Goal: Obtain resource: Obtain resource

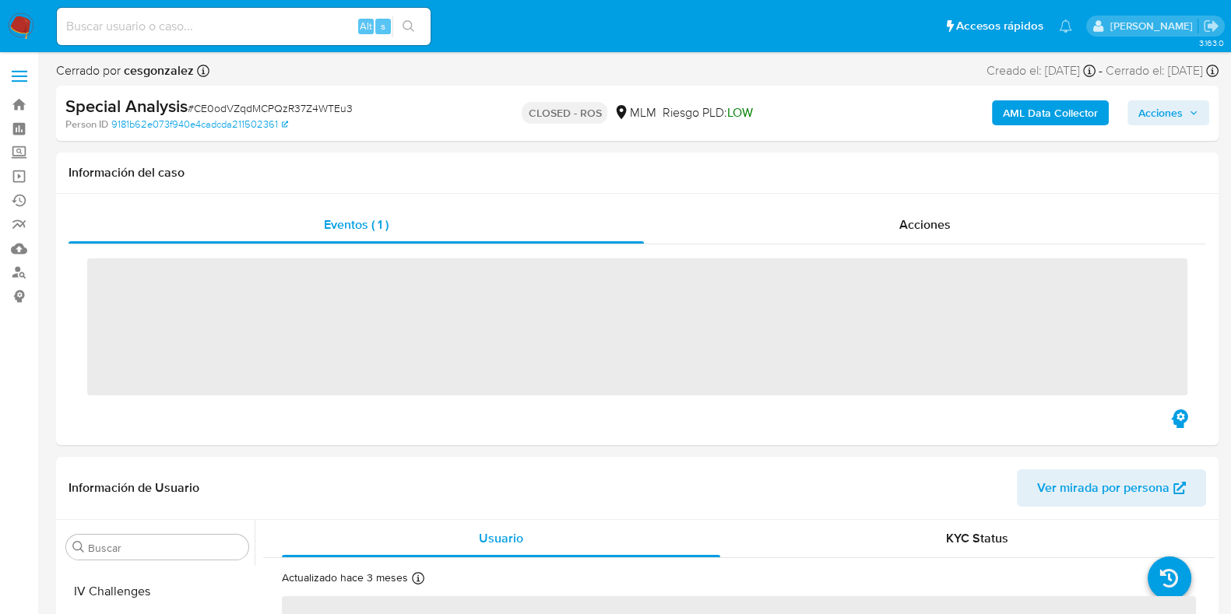
scroll to position [770, 0]
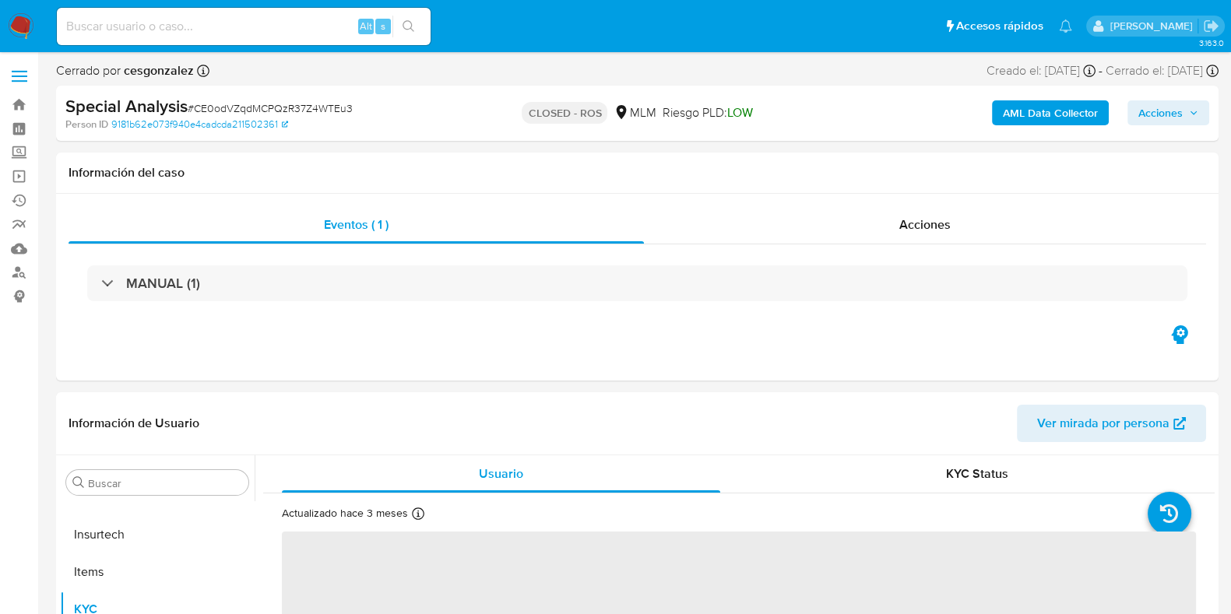
select select "10"
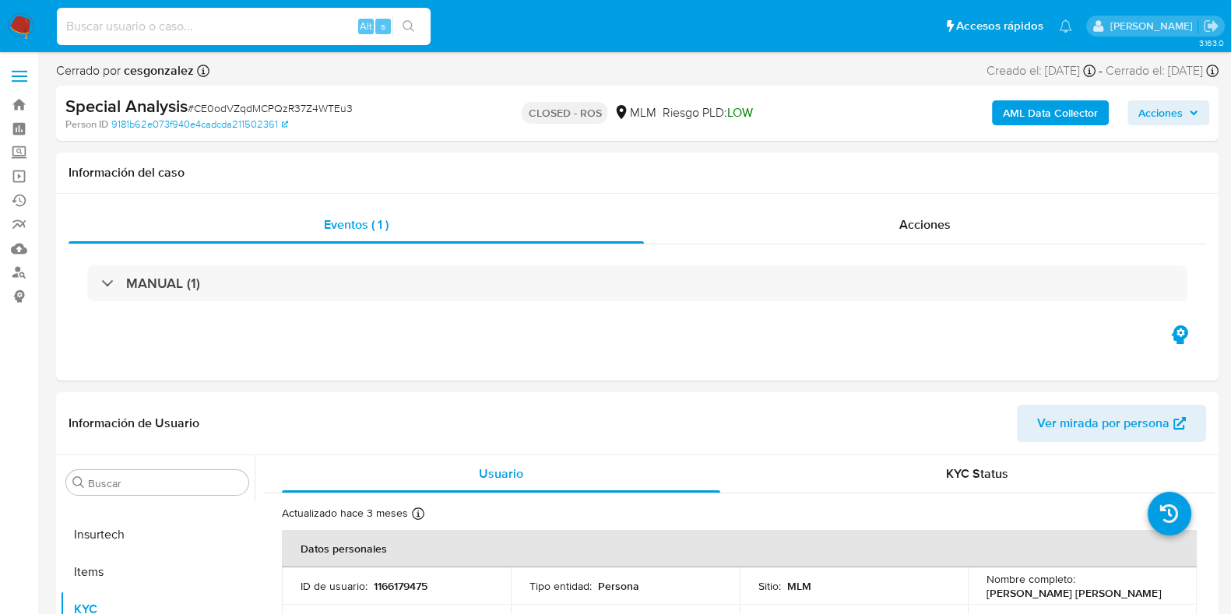
click at [146, 24] on input at bounding box center [244, 26] width 374 height 20
paste input "5GmdRq4xGqYoq3EY2O5MXhgN"
type input "5GmdRq4xGqYoq3EY2O5MXhgN"
click at [406, 27] on icon "search-icon" at bounding box center [408, 26] width 12 height 12
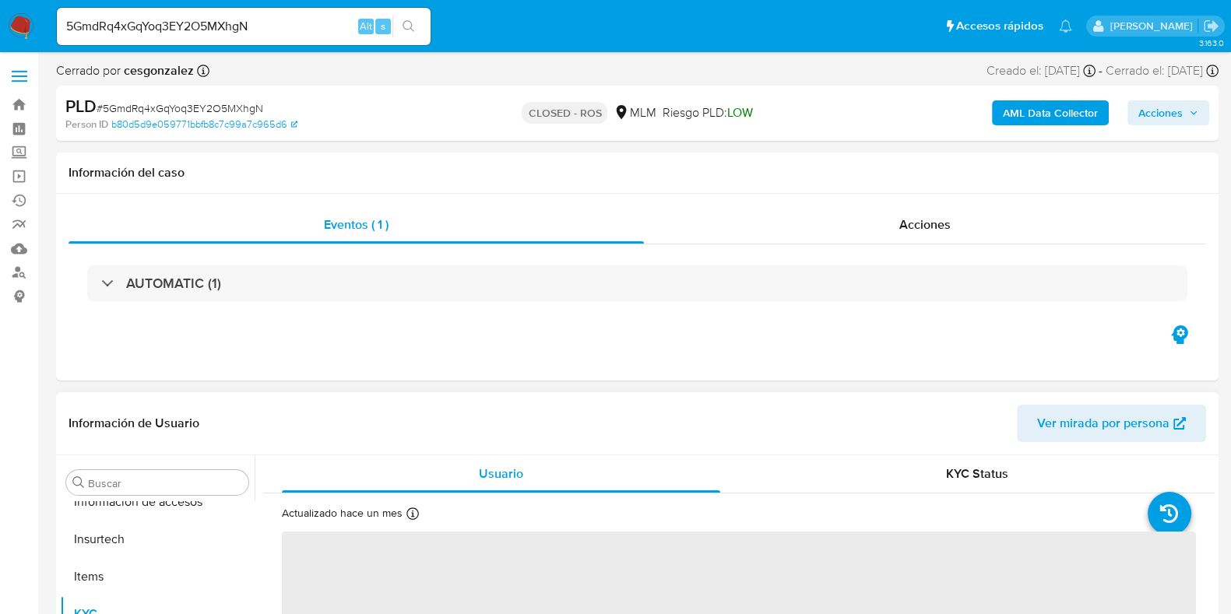
scroll to position [770, 0]
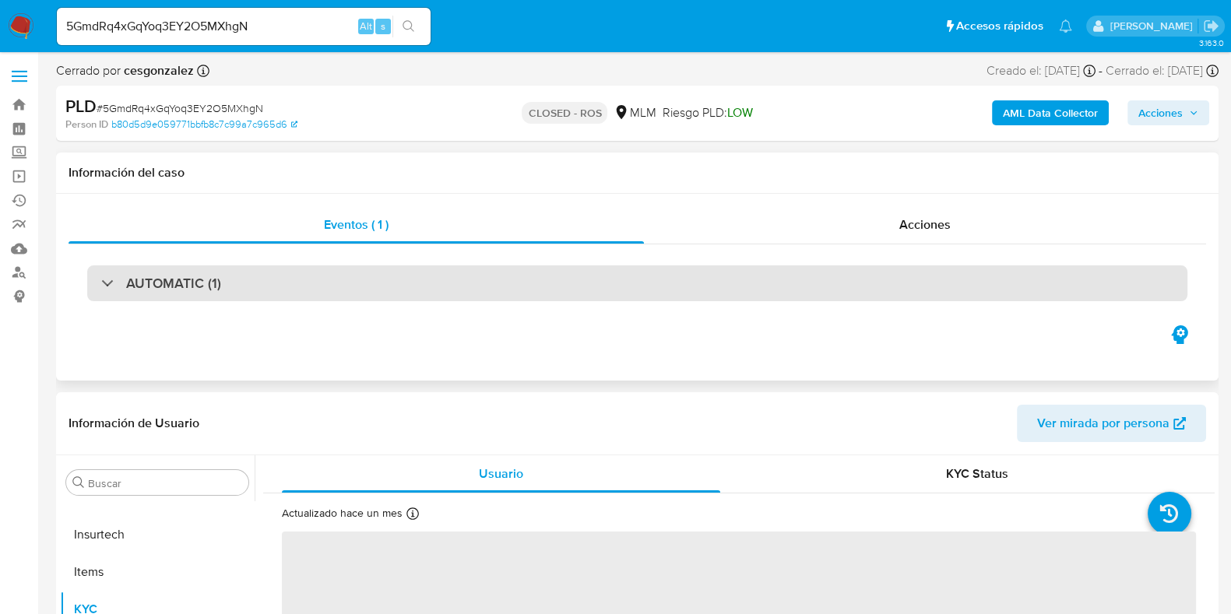
select select "10"
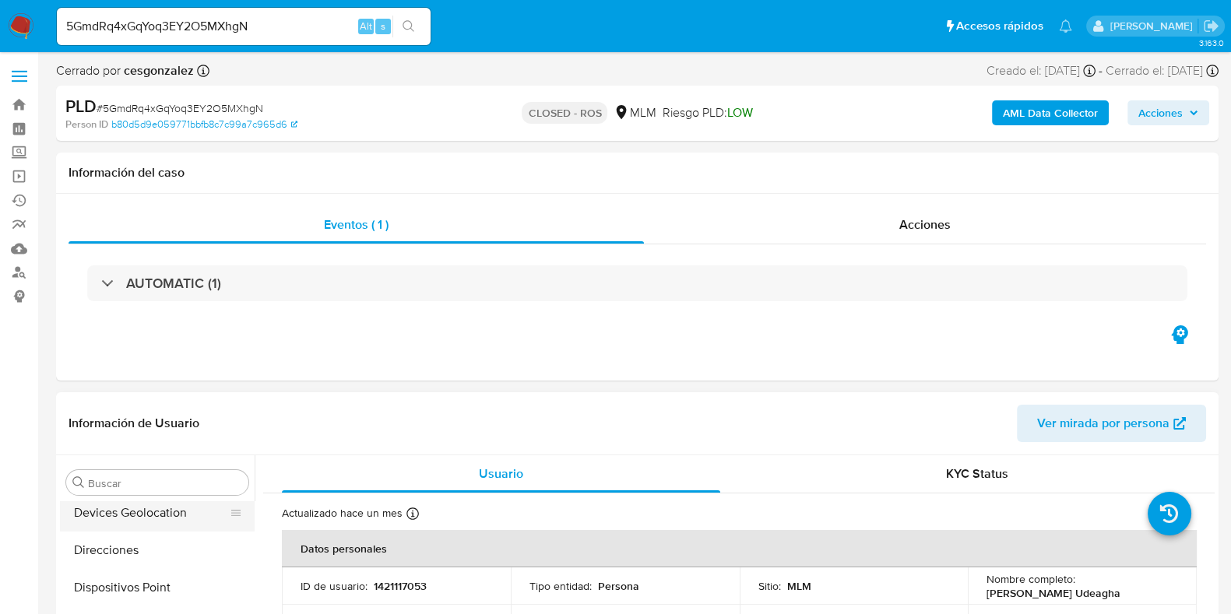
scroll to position [89, 0]
drag, startPoint x: 132, startPoint y: 555, endPoint x: 195, endPoint y: 558, distance: 62.3
click at [132, 557] on button "Archivos adjuntos" at bounding box center [151, 543] width 182 height 37
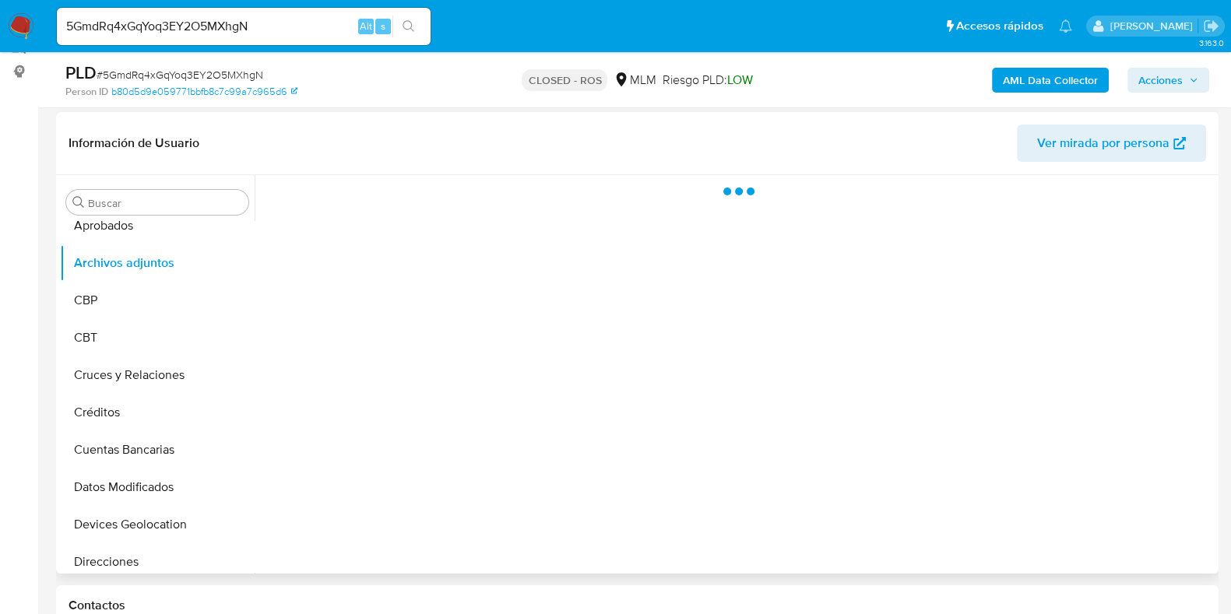
scroll to position [194, 0]
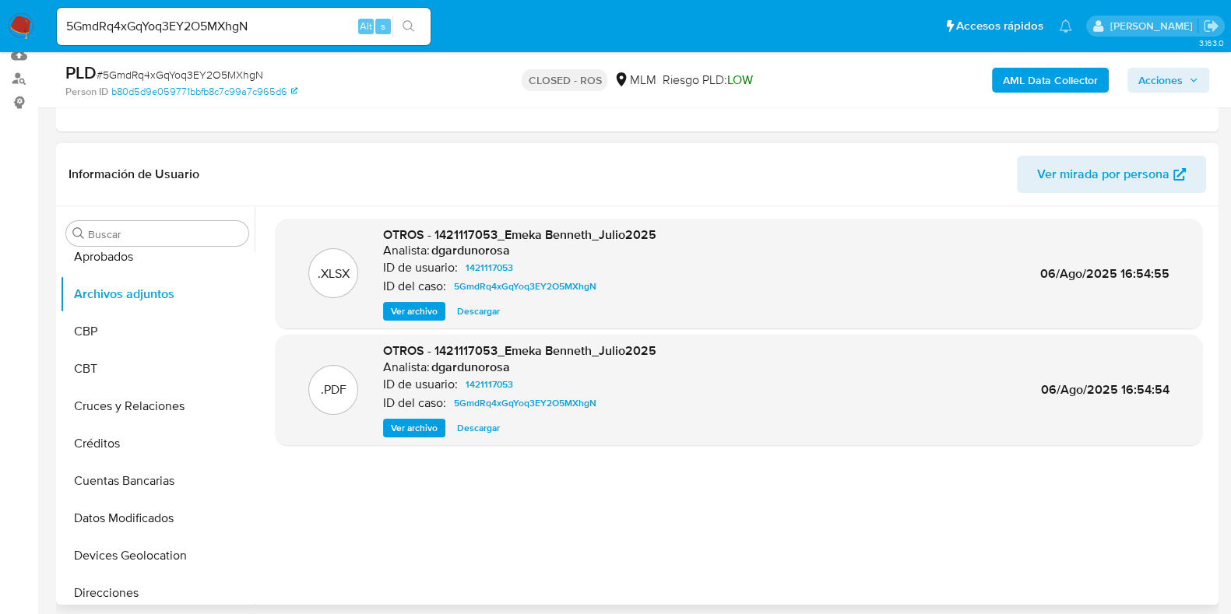
click at [477, 311] on span "Descargar" at bounding box center [478, 312] width 43 height 16
drag, startPoint x: 415, startPoint y: 431, endPoint x: 447, endPoint y: 452, distance: 38.2
click at [415, 431] on span "Ver archivo" at bounding box center [414, 428] width 47 height 16
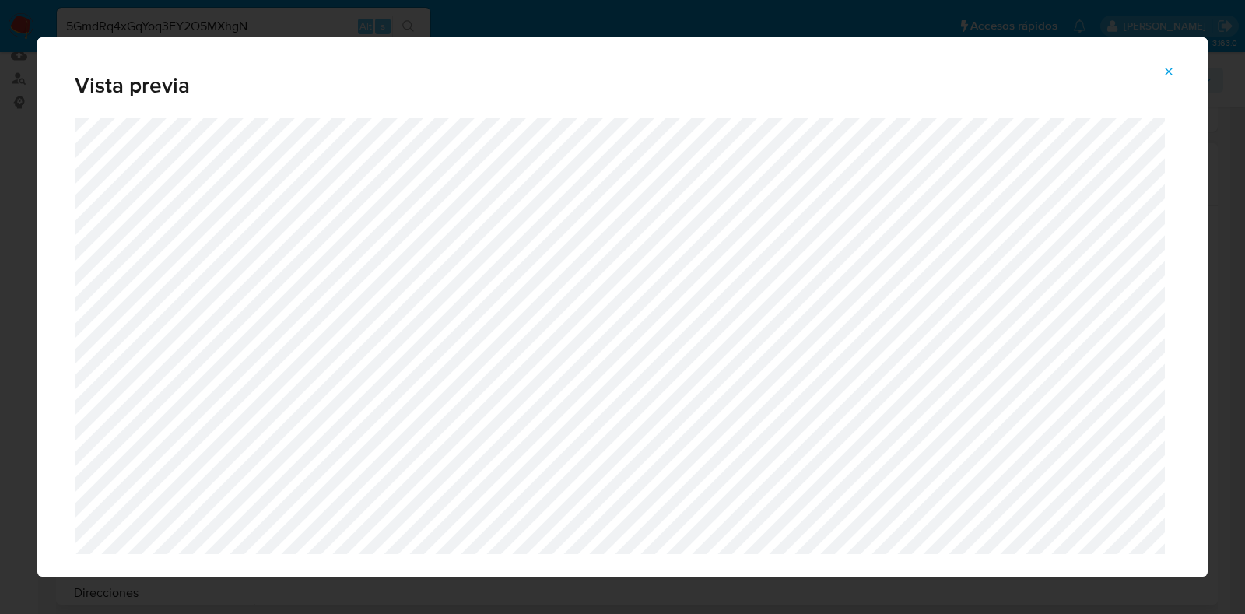
drag, startPoint x: 1164, startPoint y: 75, endPoint x: 1164, endPoint y: 83, distance: 8.6
click at [1164, 75] on icon "Attachment preview" at bounding box center [1169, 71] width 12 height 12
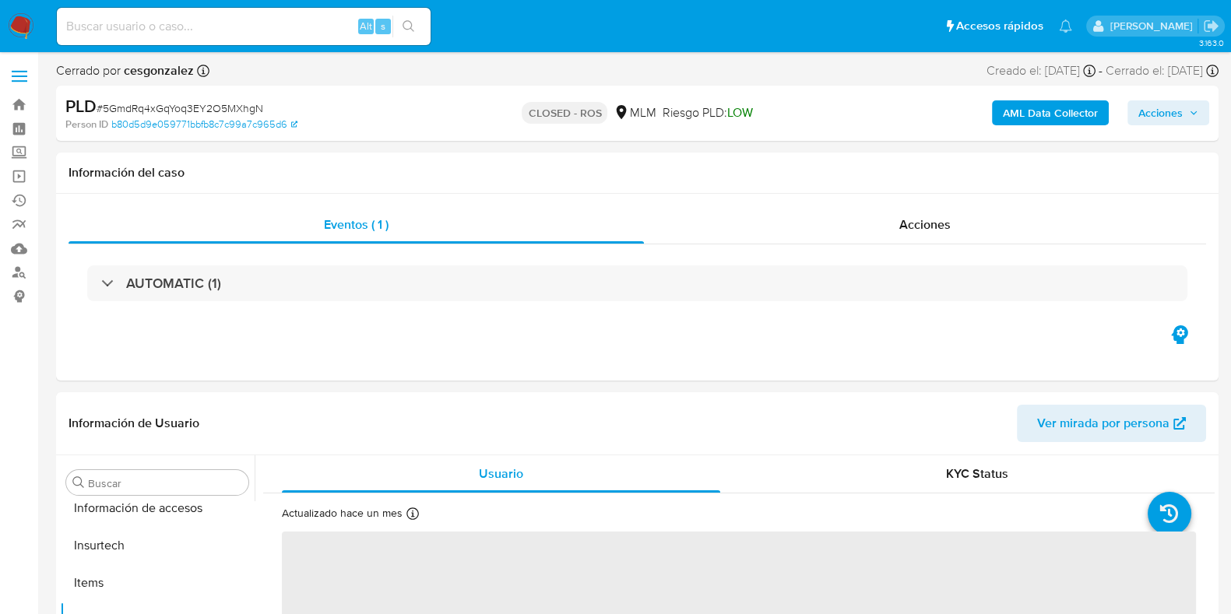
scroll to position [770, 0]
select select "10"
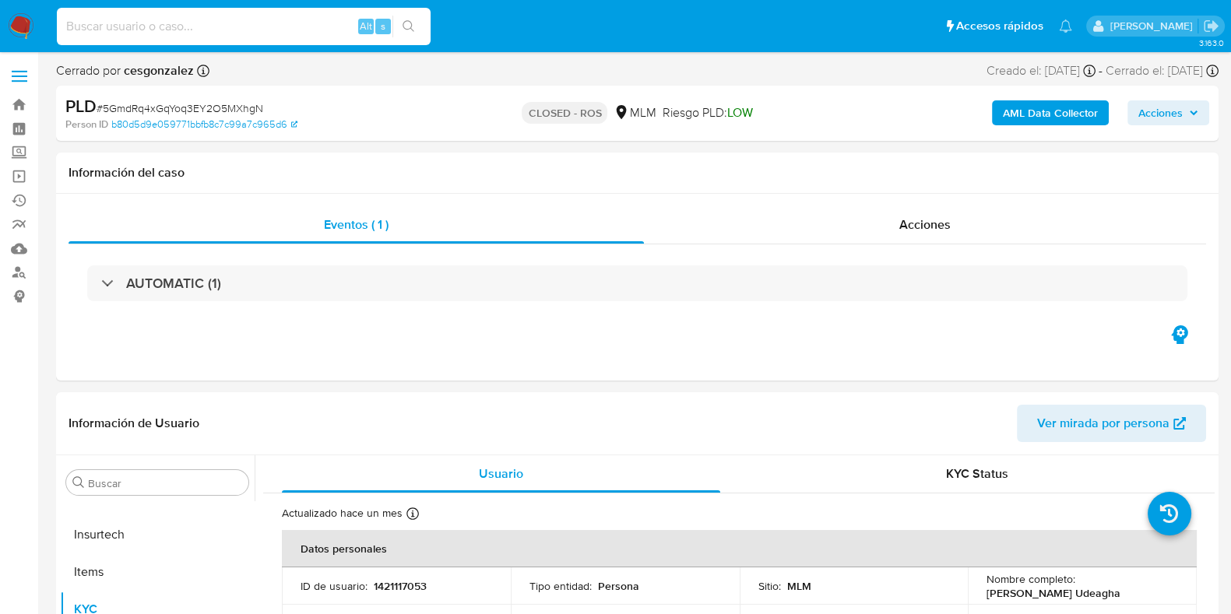
click at [94, 26] on input at bounding box center [244, 26] width 374 height 20
paste input "HWpi1CxjJ9QjWHuvkxhdZvAe"
drag, startPoint x: 427, startPoint y: 23, endPoint x: 427, endPoint y: 31, distance: 7.8
click at [426, 24] on input "HWpi1CxjJ9QjWHuvkxhdZvAe" at bounding box center [244, 26] width 374 height 20
type input "HWpi1CxjJ9QjWHuvkxhdZvAe"
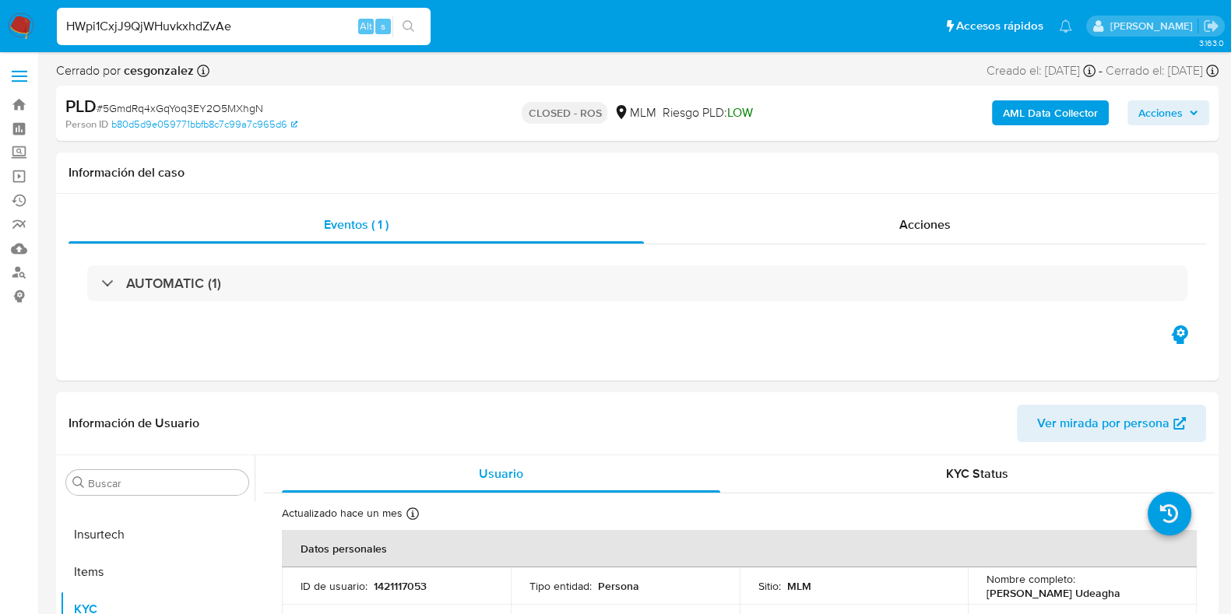
click at [421, 25] on button "search-icon" at bounding box center [408, 27] width 32 height 22
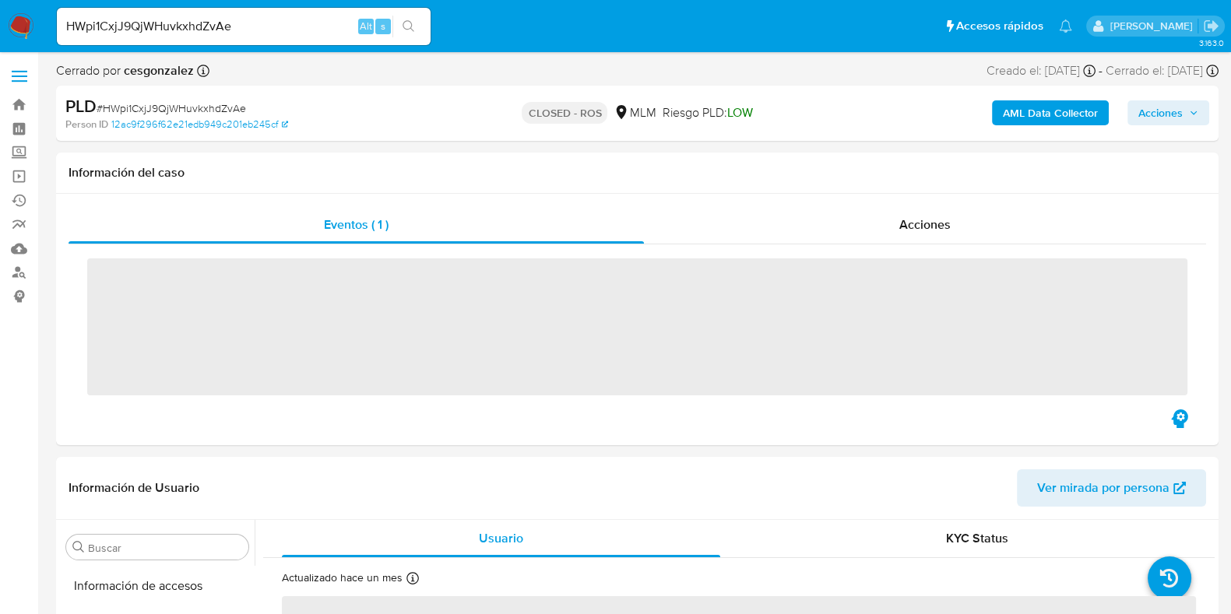
scroll to position [770, 0]
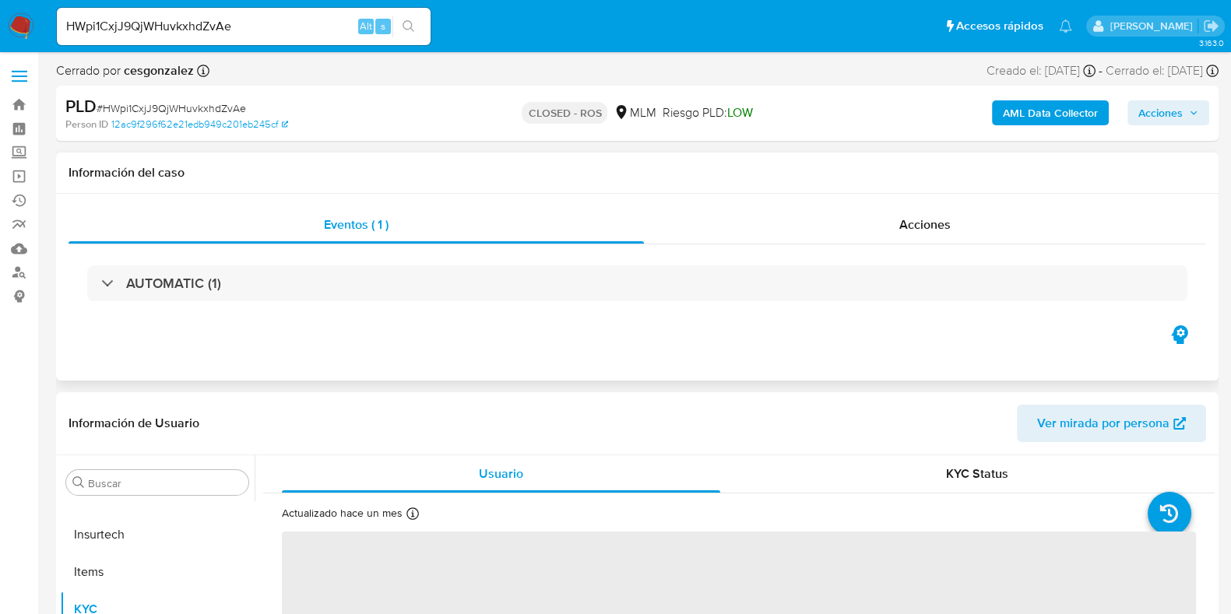
select select "10"
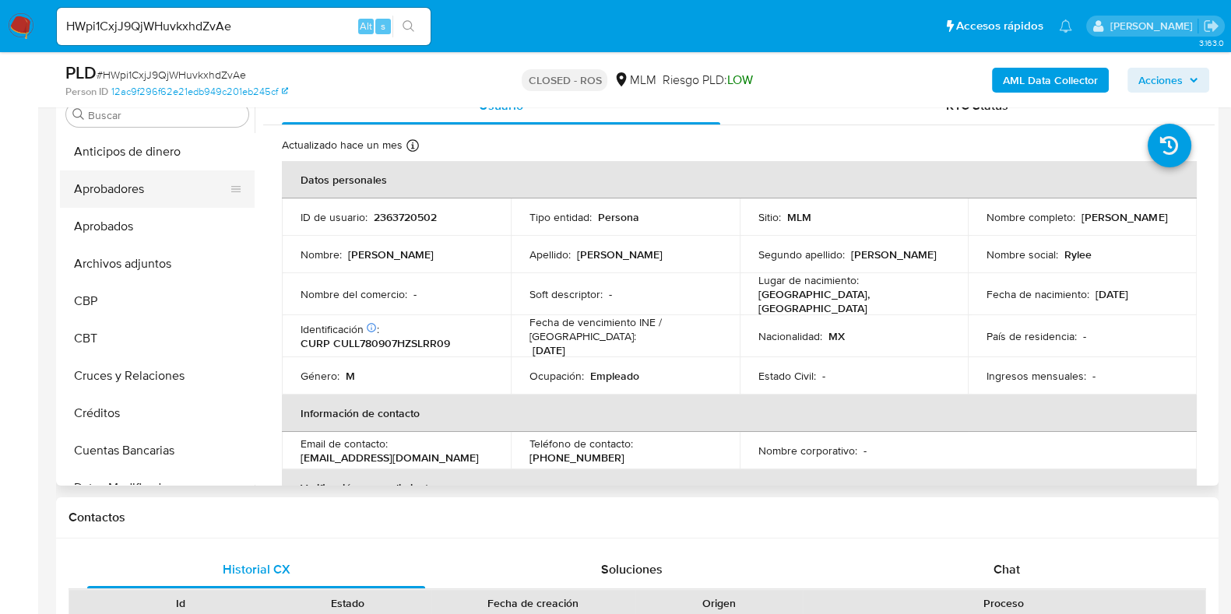
scroll to position [194, 0]
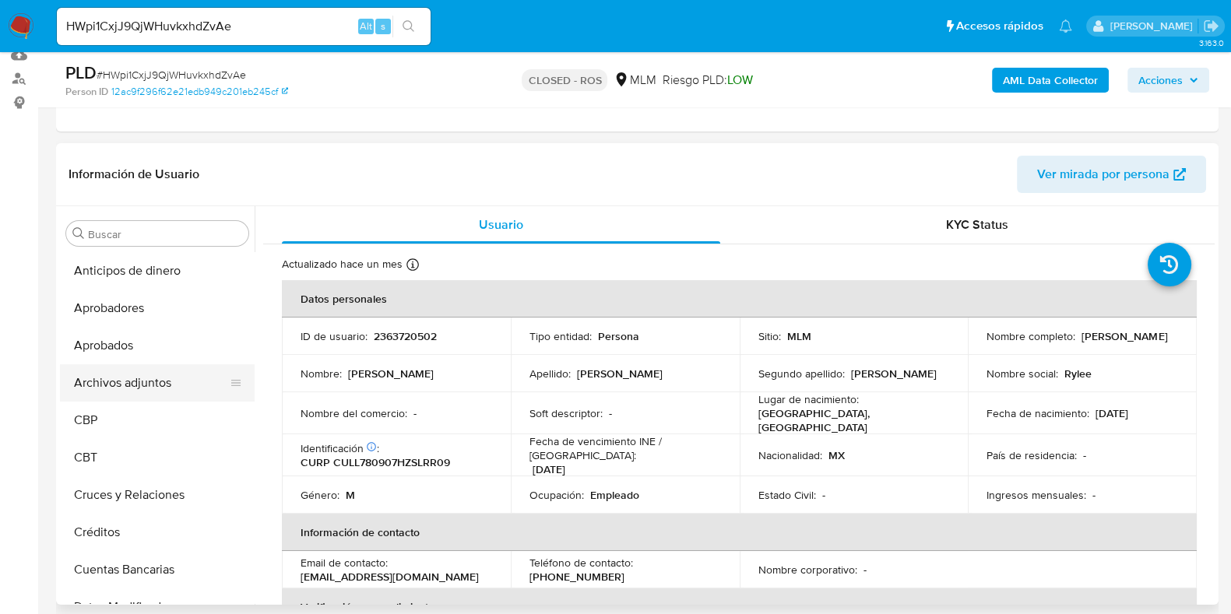
click at [135, 382] on button "Archivos adjuntos" at bounding box center [151, 382] width 182 height 37
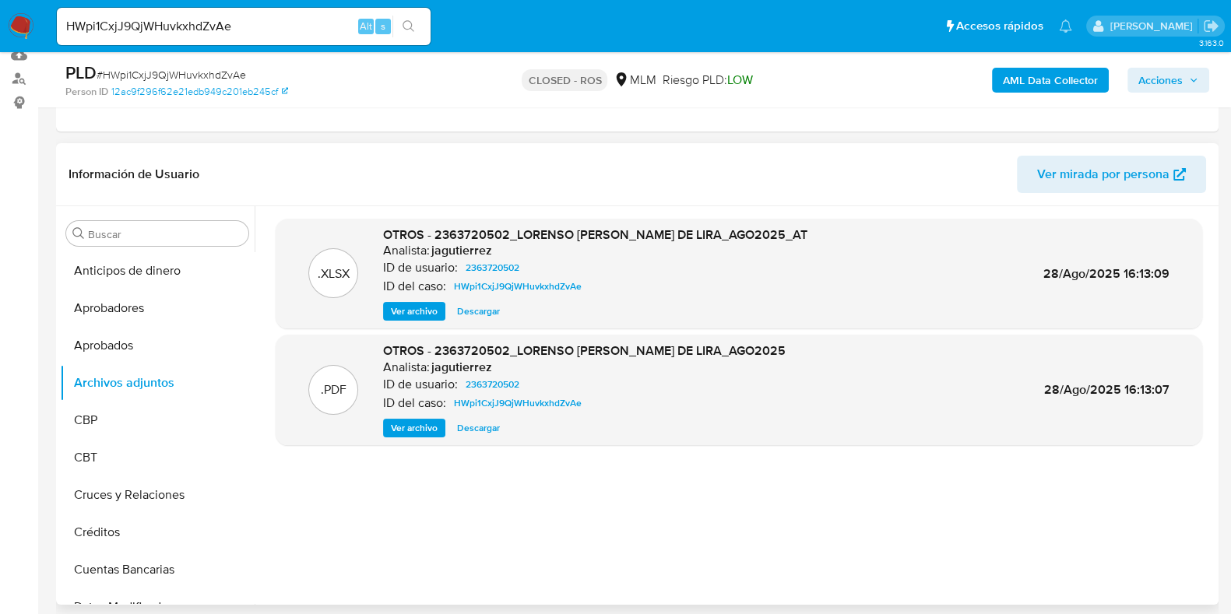
drag, startPoint x: 476, startPoint y: 315, endPoint x: 490, endPoint y: 332, distance: 22.6
click at [476, 315] on span "Descargar" at bounding box center [478, 312] width 43 height 16
click at [420, 437] on div ".PDF OTROS - 2363720502_LORENSO CUELLAR DE LIRA_AGO2025 Analista: jagutierrez I…" at bounding box center [739, 390] width 926 height 111
click at [416, 430] on span "Ver archivo" at bounding box center [414, 428] width 47 height 16
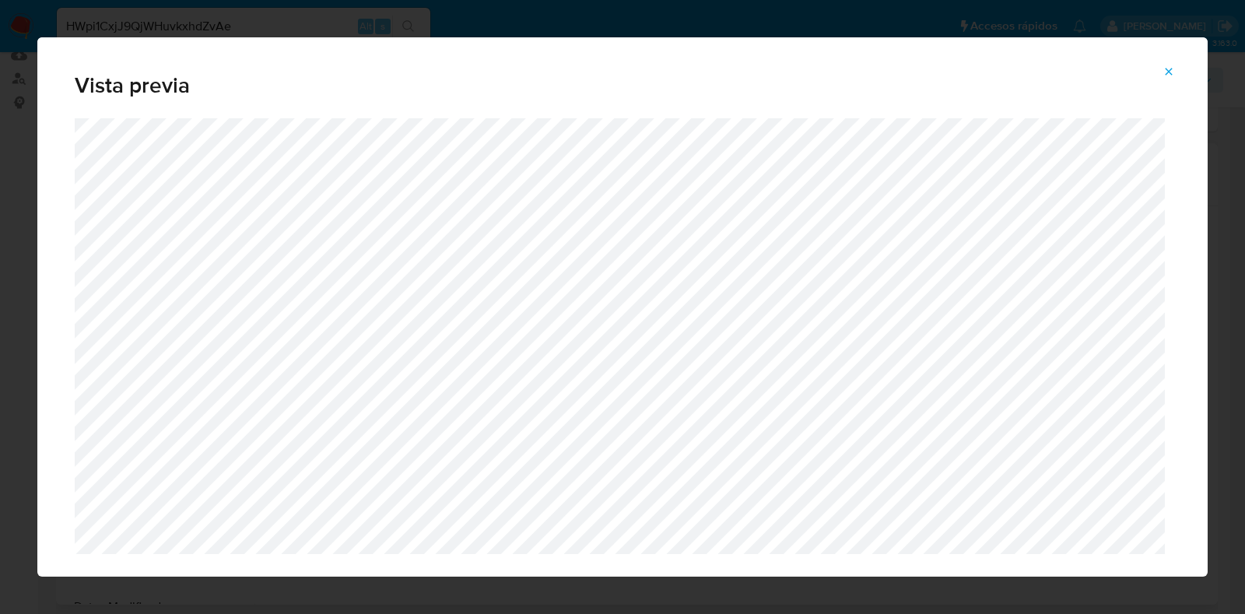
click at [1170, 67] on icon "Attachment preview" at bounding box center [1169, 71] width 12 height 12
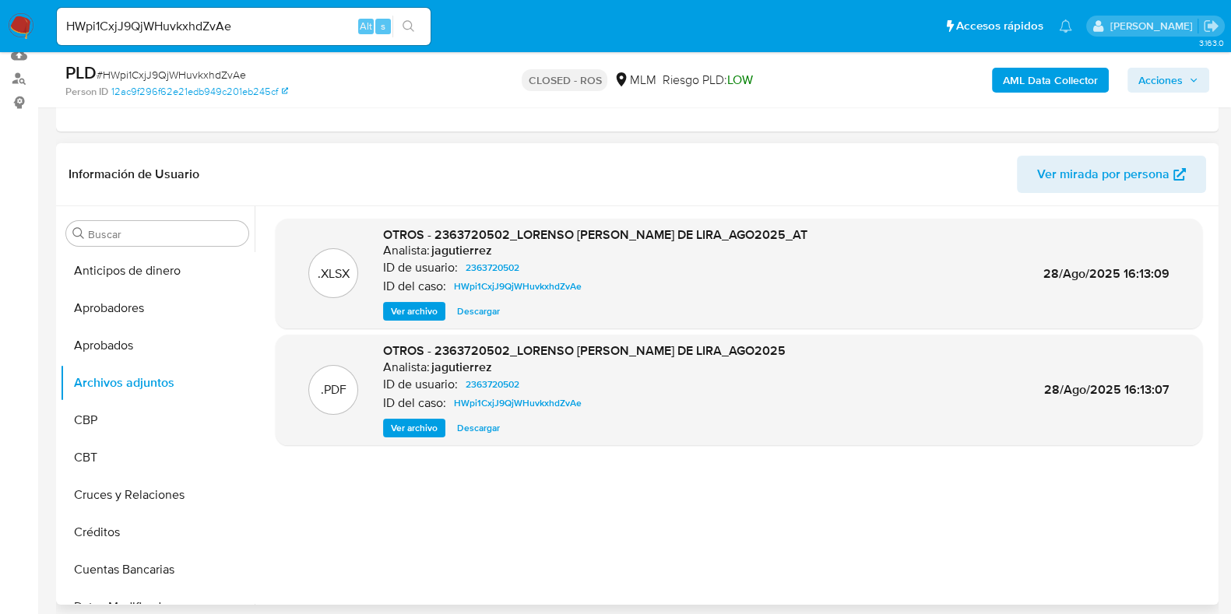
click at [497, 317] on span "Descargar" at bounding box center [478, 312] width 43 height 16
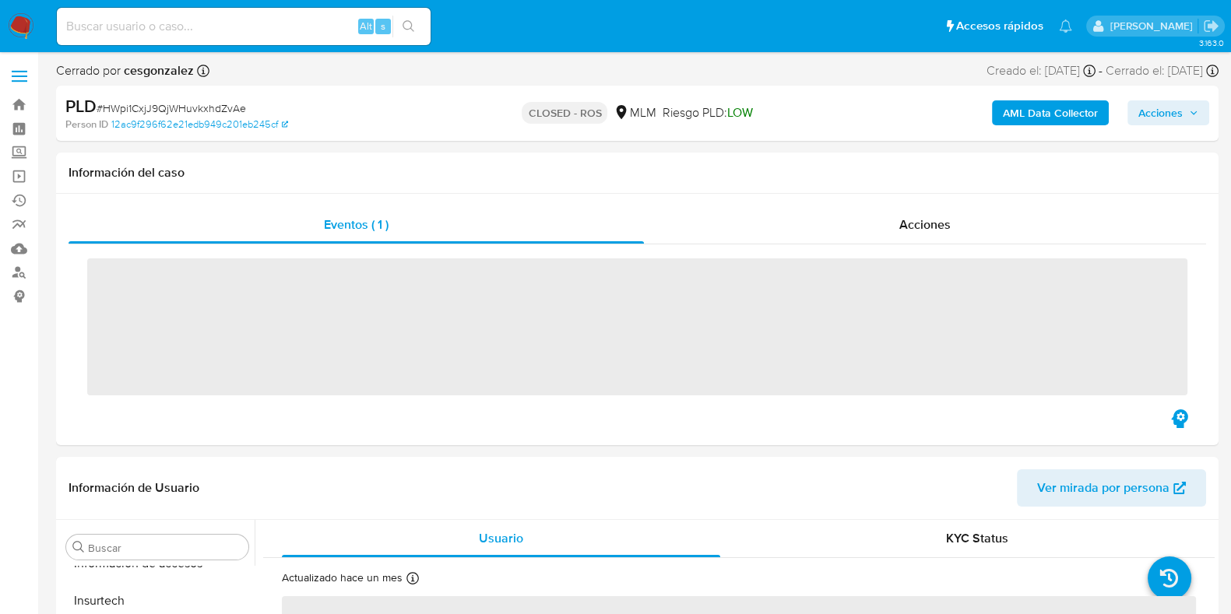
scroll to position [770, 0]
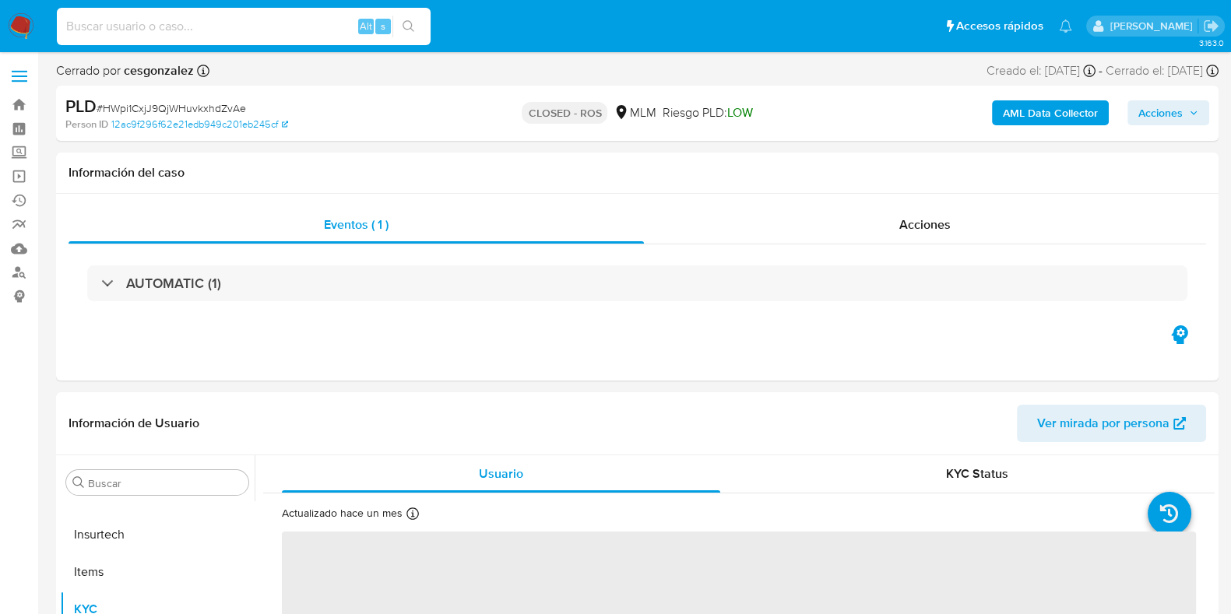
click at [121, 23] on input at bounding box center [244, 26] width 374 height 20
paste input "g2hKIAIQcKgQTH3z4NOG7pB4"
type input "g2hKIAIQcKgQTH3z4NOG7pB4"
select select "10"
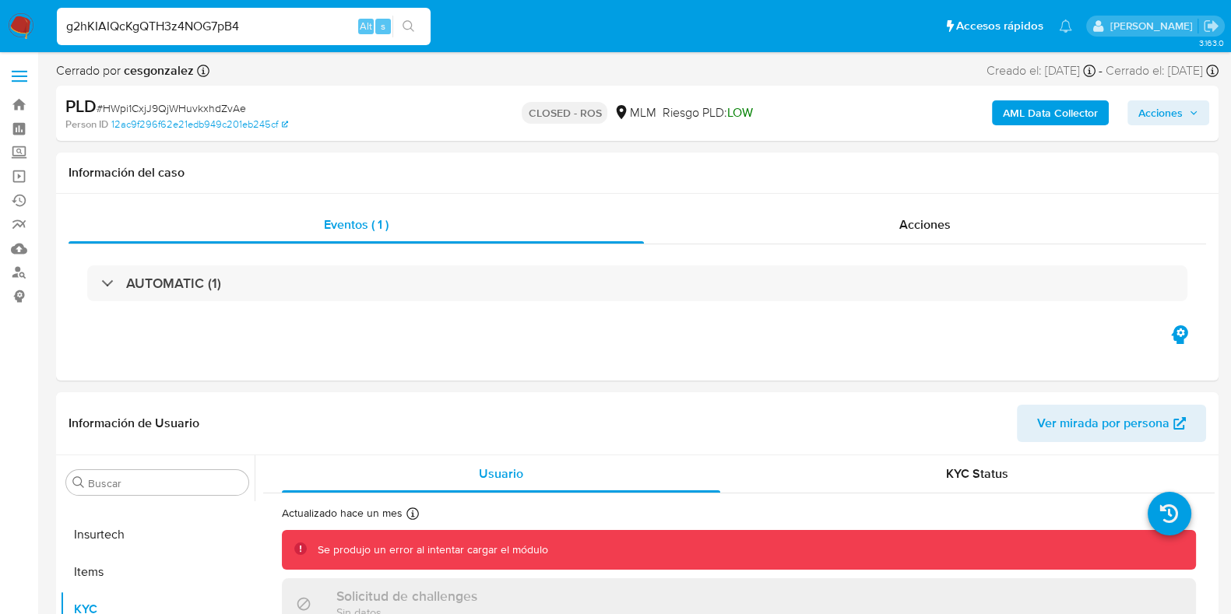
type input "g2hKIAIQcKgQTH3z4NOG7pB4"
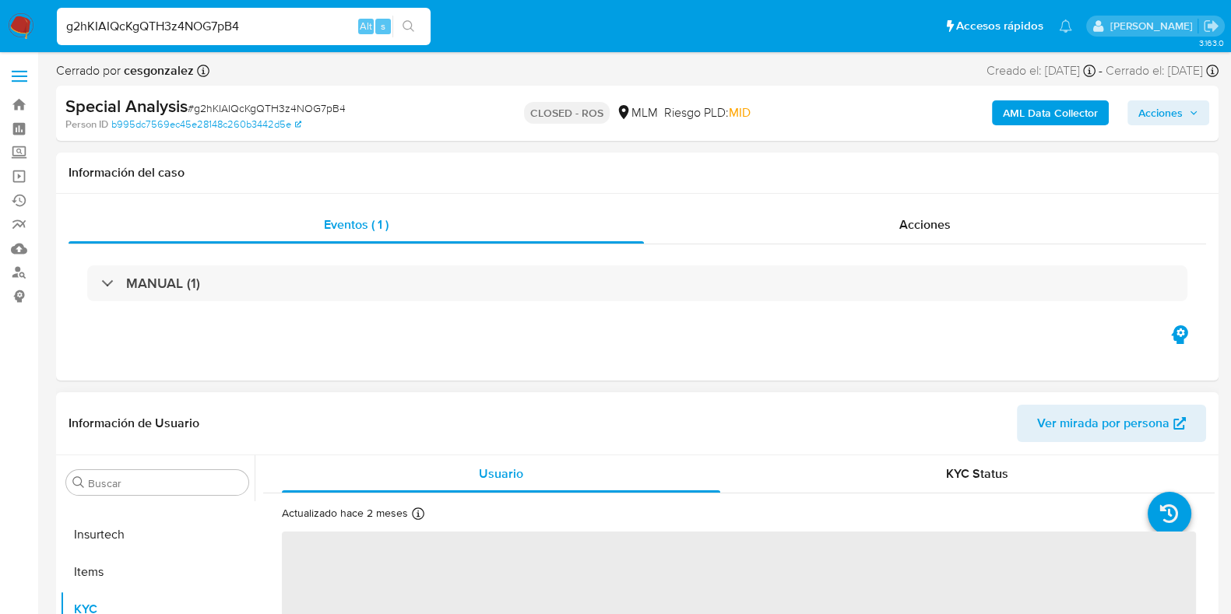
scroll to position [292, 0]
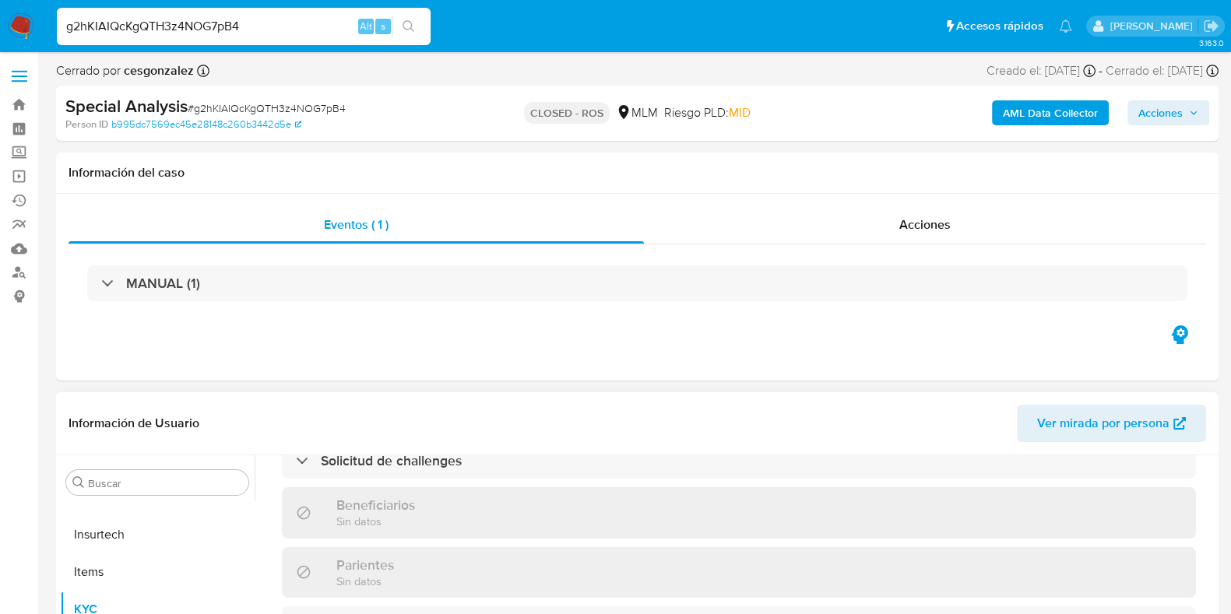
select select "10"
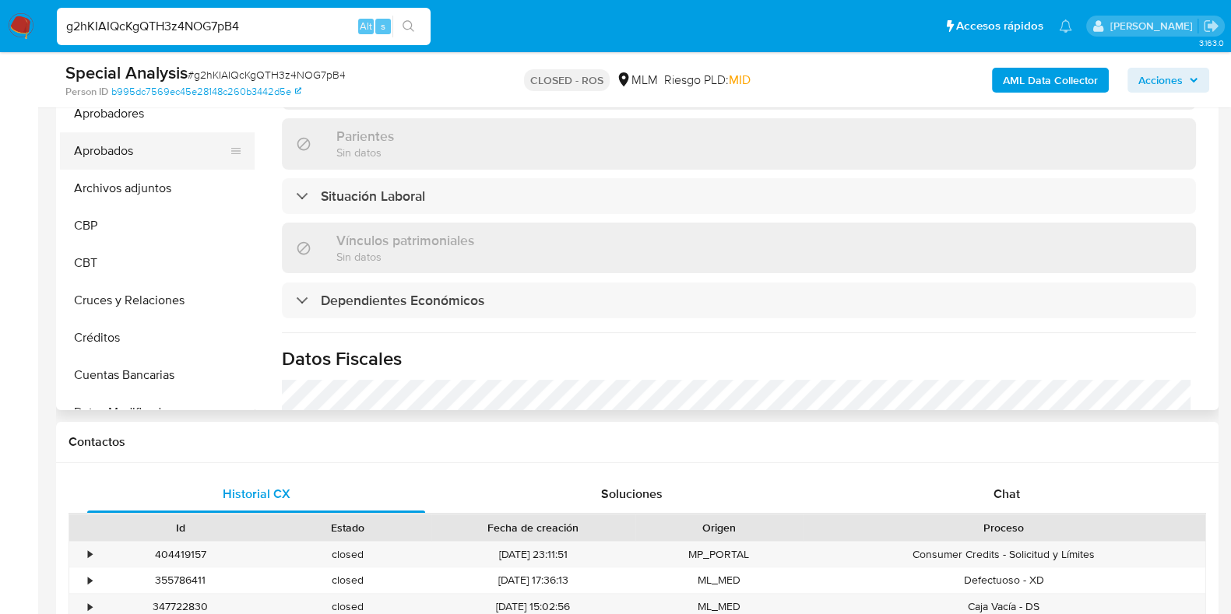
scroll to position [97, 0]
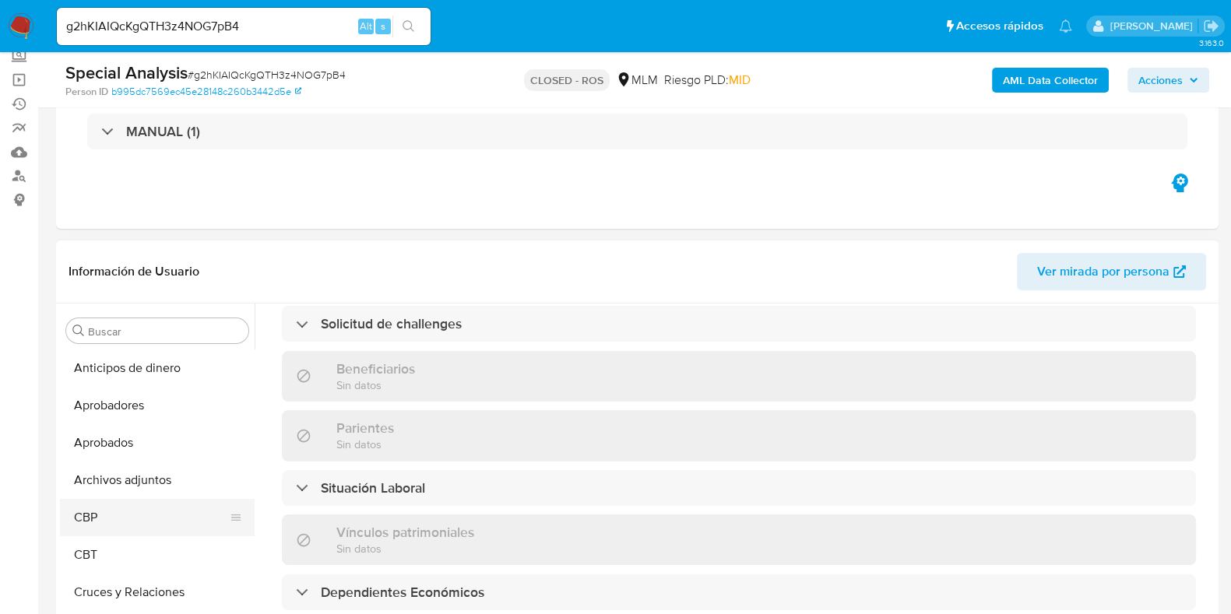
drag, startPoint x: 113, startPoint y: 485, endPoint x: 202, endPoint y: 499, distance: 90.6
click at [113, 484] on button "Archivos adjuntos" at bounding box center [157, 480] width 195 height 37
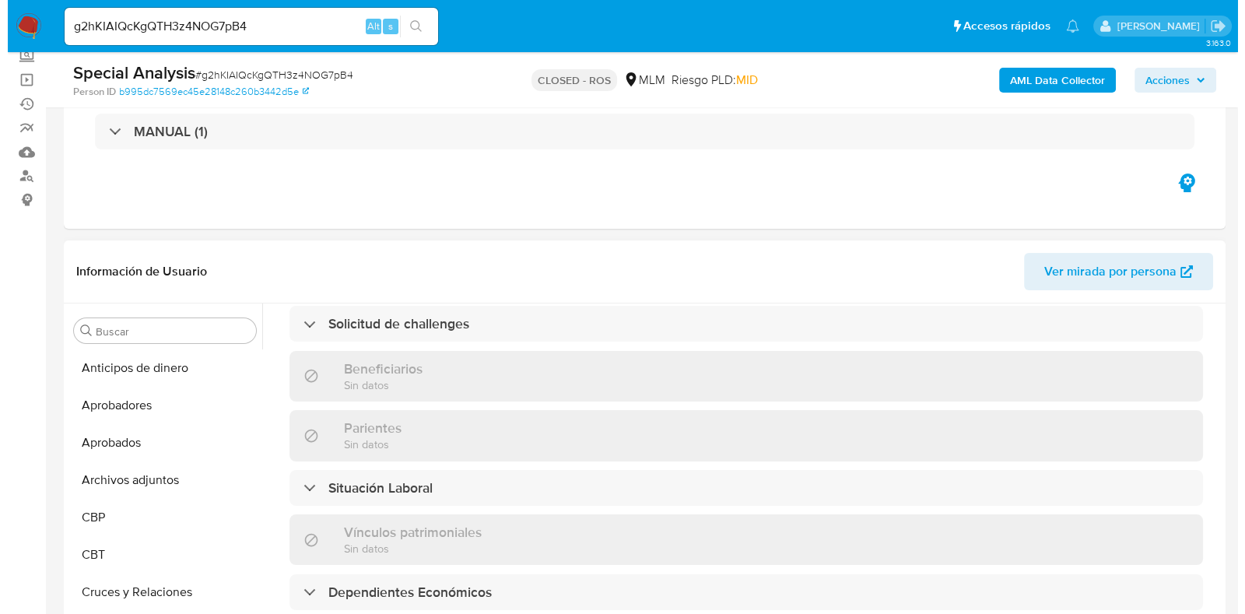
scroll to position [0, 0]
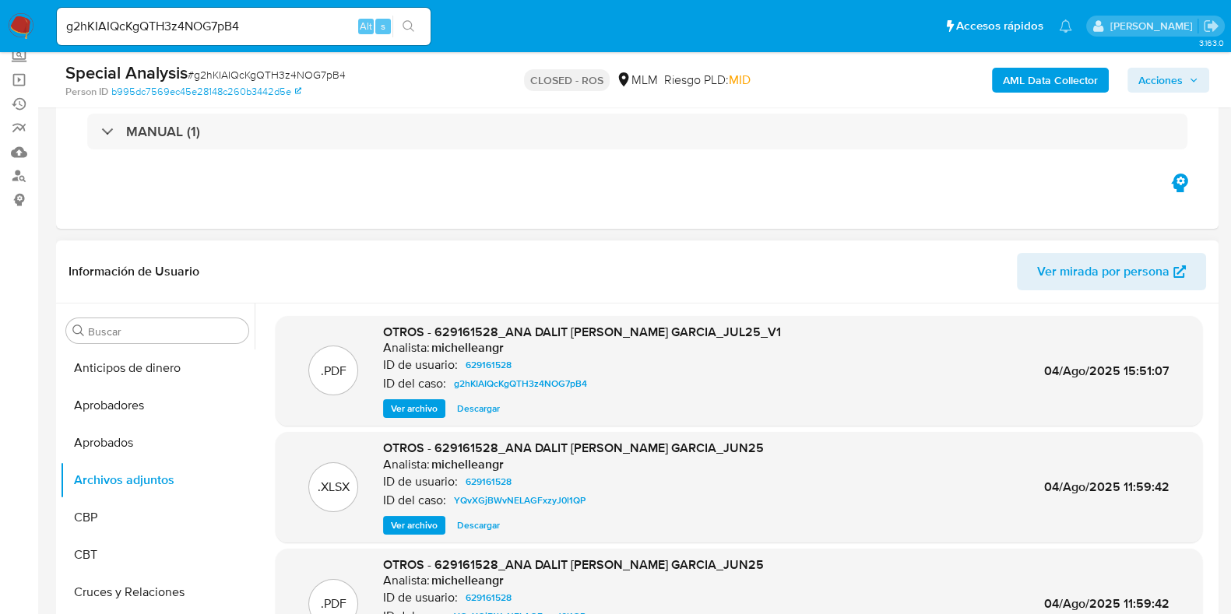
click at [480, 531] on span "Descargar" at bounding box center [478, 526] width 43 height 16
click at [423, 410] on span "Ver archivo" at bounding box center [414, 409] width 47 height 16
